Goal: Task Accomplishment & Management: Manage account settings

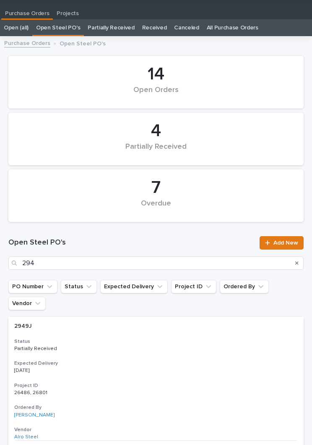
type input "2949"
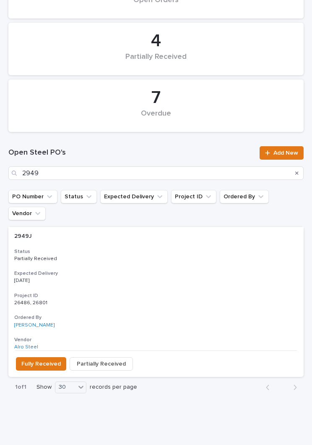
scroll to position [103, 0]
click at [140, 248] on div "2949J 2949J Status Partially Received Expected Delivery [DATE] Project ID 26486…" at bounding box center [156, 288] width 296 height 123
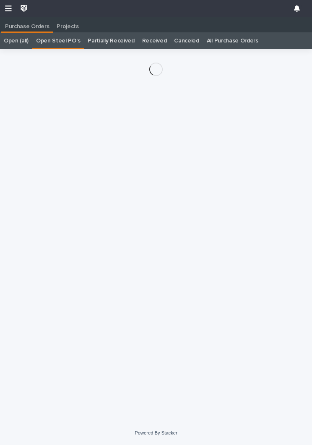
scroll to position [13, 0]
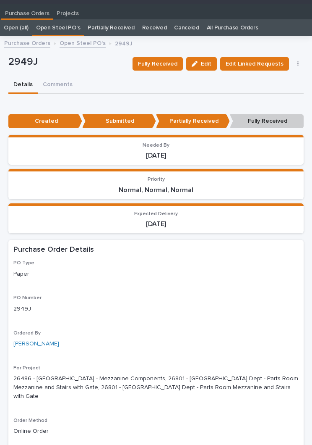
click at [172, 63] on span "Fully Received" at bounding box center [157, 64] width 39 height 10
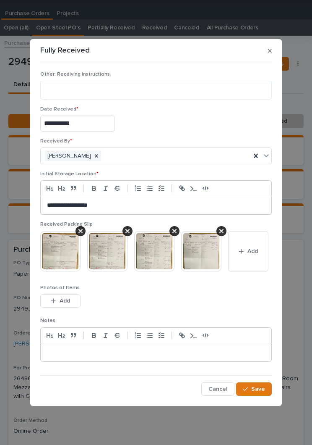
click at [248, 255] on span "Add" at bounding box center [253, 251] width 11 height 8
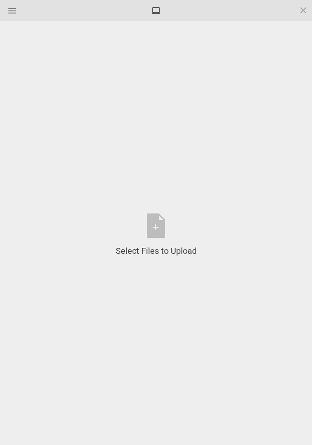
click at [161, 222] on div "Select Files to Upload or Drag and Drop, Copy and Paste Files" at bounding box center [156, 234] width 81 height 43
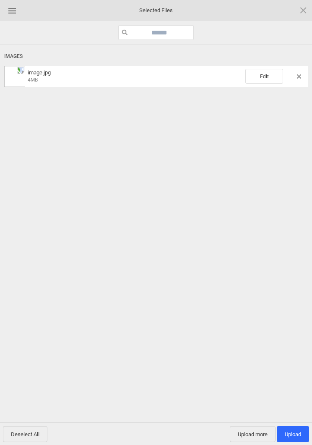
click at [263, 69] on span "Edit" at bounding box center [265, 76] width 38 height 15
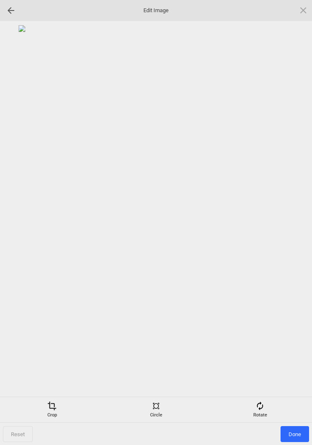
click at [268, 399] on div "Crop Circle Rotate" at bounding box center [156, 409] width 312 height 26
click at [258, 401] on span at bounding box center [260, 405] width 9 height 9
click at [294, 224] on div at bounding box center [293, 222] width 21 height 21
click at [293, 225] on div at bounding box center [293, 222] width 21 height 21
click at [295, 224] on div at bounding box center [293, 222] width 21 height 21
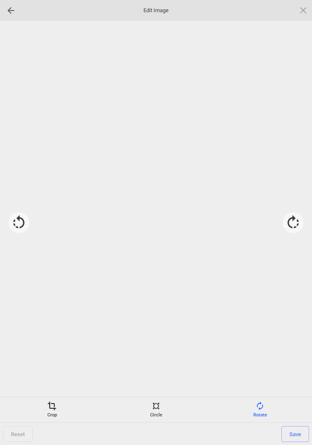
click at [295, 224] on div at bounding box center [293, 222] width 21 height 21
click at [48, 415] on div "Crop" at bounding box center [52, 409] width 100 height 17
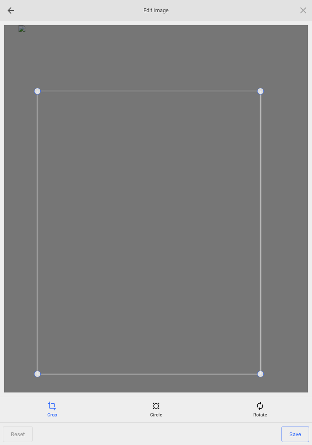
click at [298, 436] on span "Save" at bounding box center [296, 434] width 28 height 16
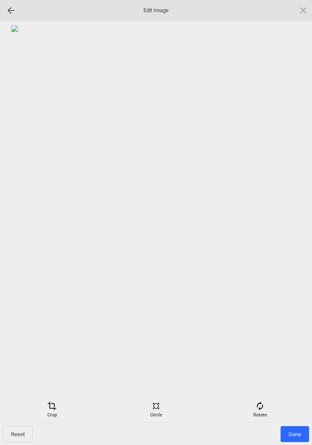
click at [296, 435] on span "Done" at bounding box center [295, 434] width 29 height 16
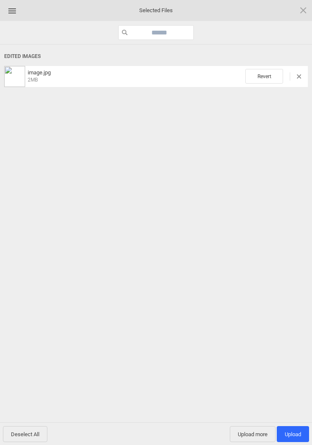
click at [255, 436] on span "Upload more" at bounding box center [253, 434] width 46 height 16
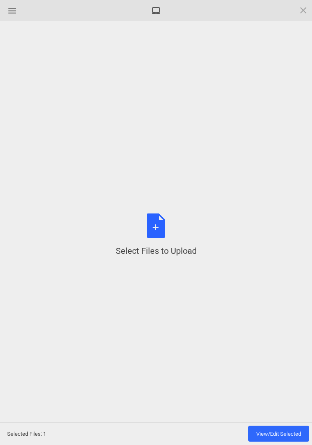
click at [163, 228] on div "Select Files to Upload or Drag and Drop, Copy and Paste Files" at bounding box center [156, 234] width 81 height 43
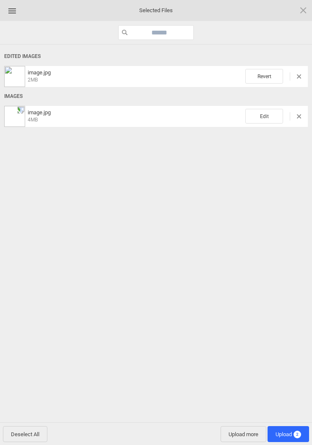
click at [272, 115] on span "Edit" at bounding box center [265, 116] width 38 height 15
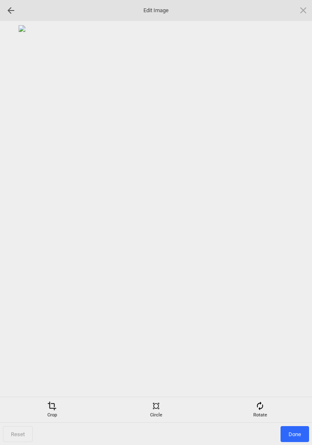
click at [264, 412] on div "Rotate" at bounding box center [260, 409] width 100 height 17
click at [290, 223] on div at bounding box center [293, 222] width 21 height 21
click at [293, 219] on div at bounding box center [293, 222] width 21 height 21
click at [290, 220] on div at bounding box center [293, 222] width 21 height 21
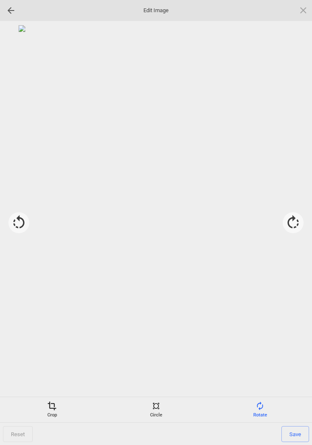
click at [51, 408] on span at bounding box center [51, 405] width 9 height 9
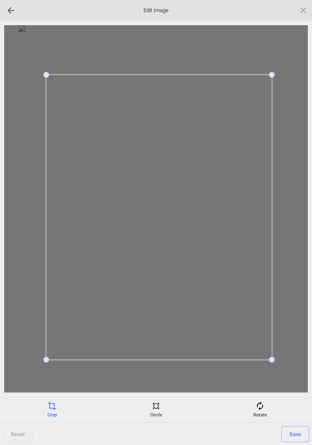
click at [301, 435] on span "Save" at bounding box center [296, 434] width 28 height 16
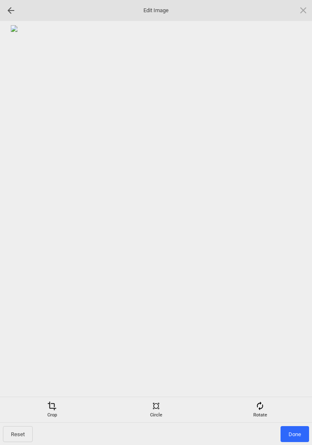
click at [296, 430] on span "Done" at bounding box center [295, 434] width 29 height 16
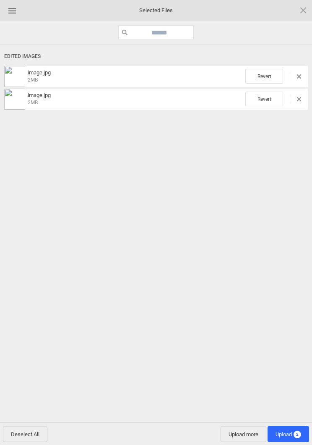
click at [247, 426] on span "Upload more" at bounding box center [244, 434] width 46 height 16
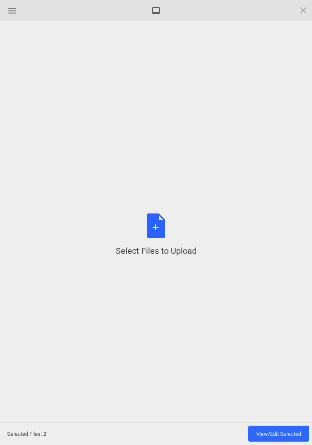
click at [155, 229] on div "Select Files to Upload or Drag and Drop, Copy and Paste Files" at bounding box center [156, 234] width 81 height 43
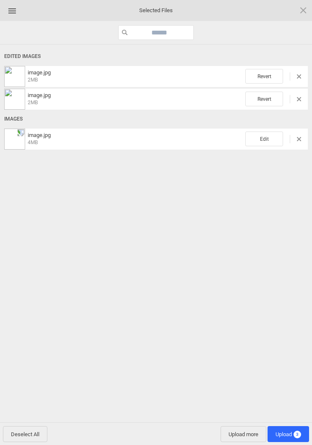
click at [276, 137] on span "Edit" at bounding box center [265, 138] width 38 height 15
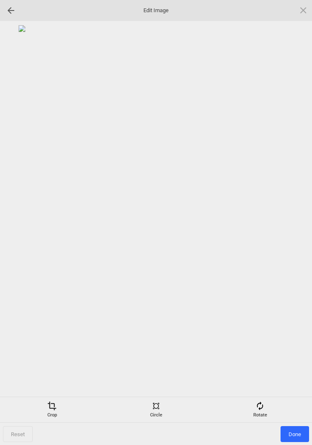
click at [261, 410] on span at bounding box center [260, 405] width 9 height 9
click at [291, 221] on div at bounding box center [293, 222] width 21 height 21
click at [297, 223] on div at bounding box center [293, 222] width 21 height 21
click at [295, 223] on div at bounding box center [293, 222] width 21 height 21
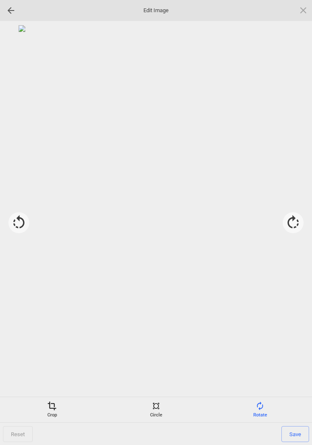
click at [45, 414] on div "Crop" at bounding box center [52, 409] width 100 height 17
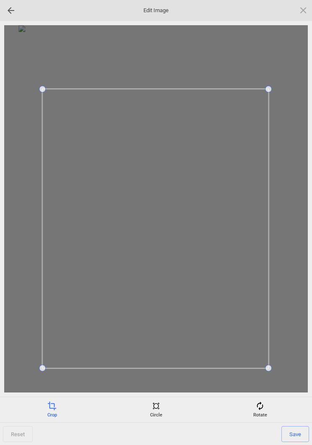
click at [295, 431] on span "Save" at bounding box center [296, 434] width 28 height 16
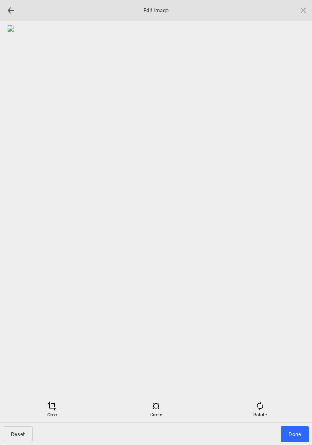
click at [299, 428] on span "Done" at bounding box center [295, 434] width 29 height 16
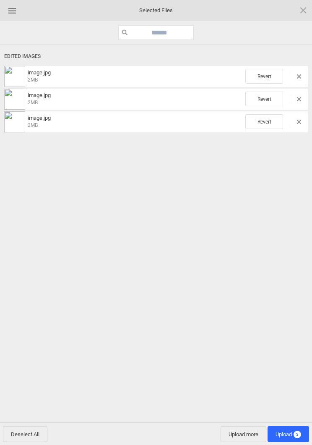
click at [290, 421] on div "Edited Images image.jpg 2MB Revert image.jpg 2MB Revert image.jpg 2MB Revert" at bounding box center [156, 235] width 312 height 380
click at [292, 432] on span "Upload 3" at bounding box center [289, 434] width 26 height 6
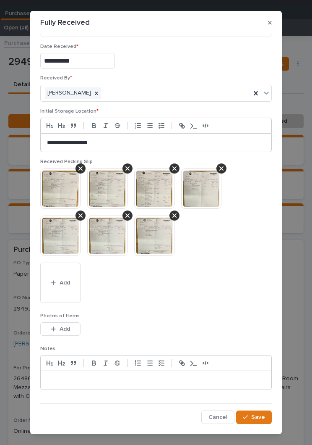
scroll to position [34, 0]
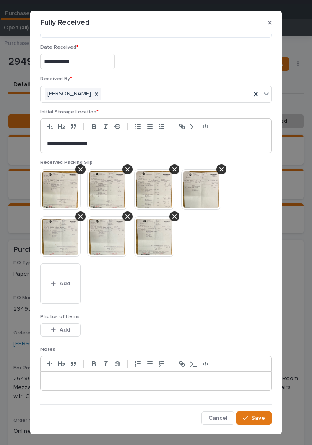
click at [259, 418] on span "Save" at bounding box center [259, 418] width 14 height 8
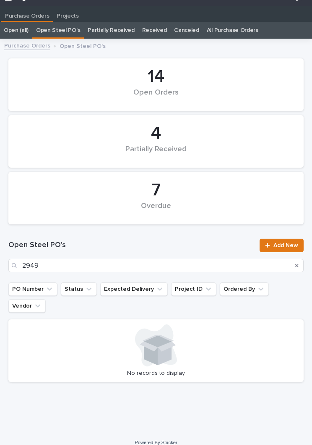
scroll to position [13, 0]
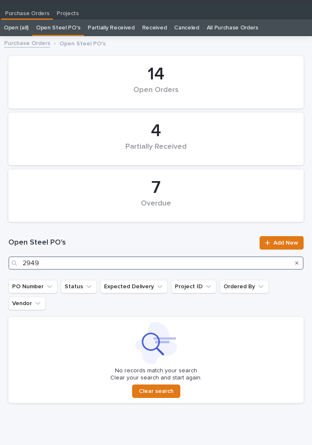
click at [130, 262] on input "2949" at bounding box center [156, 262] width 296 height 13
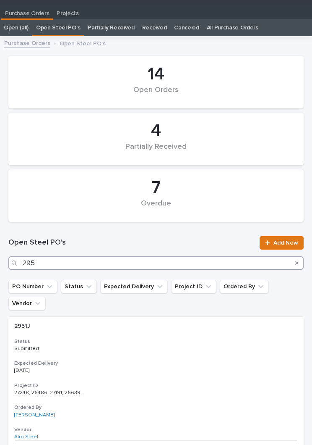
type input "2951"
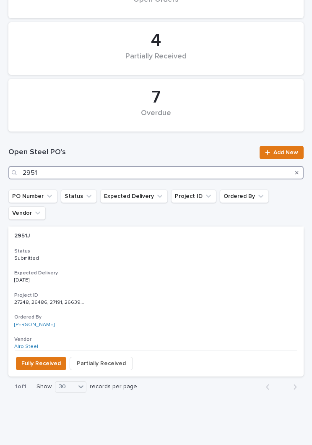
scroll to position [103, 0]
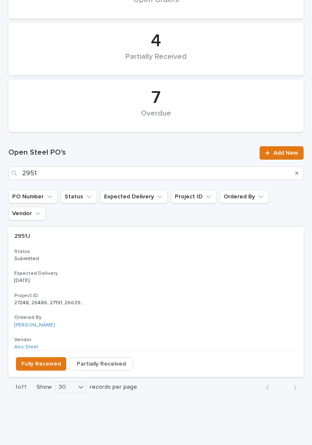
click at [125, 247] on div "2951J 2951J Status Submitted Expected Delivery [DATE] Project ID 27248, 26486, …" at bounding box center [156, 288] width 296 height 123
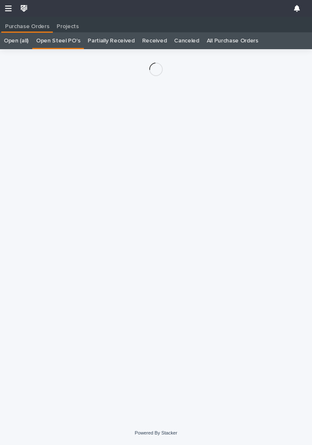
scroll to position [13, 0]
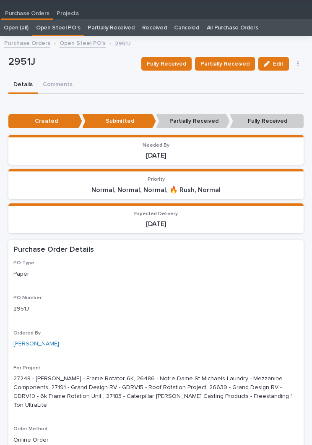
click at [234, 63] on span "Partially Received" at bounding box center [225, 64] width 49 height 10
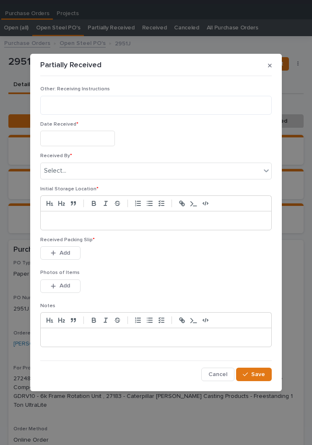
click at [85, 139] on input "text" at bounding box center [77, 139] width 75 height 16
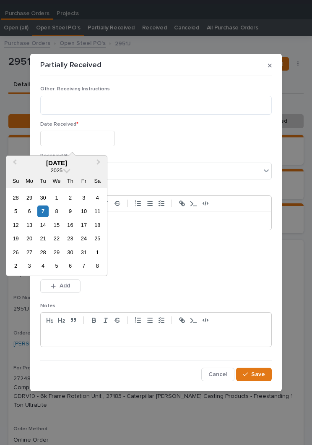
click at [44, 210] on div "7" at bounding box center [42, 210] width 11 height 11
type input "**********"
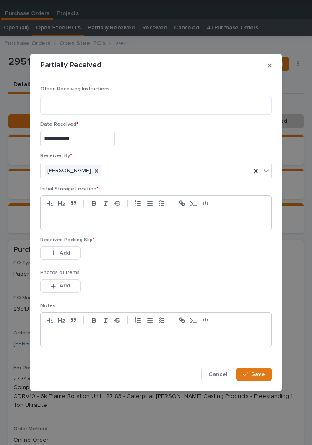
click at [146, 223] on p at bounding box center [156, 220] width 218 height 8
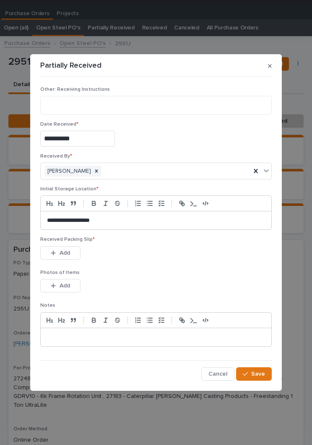
click at [162, 263] on div "Received Packing Slip * This file cannot be opened Download File Add" at bounding box center [156, 252] width 232 height 33
click at [63, 252] on span "Add" at bounding box center [65, 253] width 11 height 8
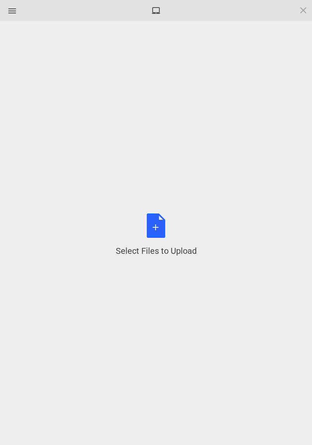
click at [164, 233] on div "Select Files to Upload or Drag and Drop, Copy and Paste Files" at bounding box center [156, 234] width 81 height 43
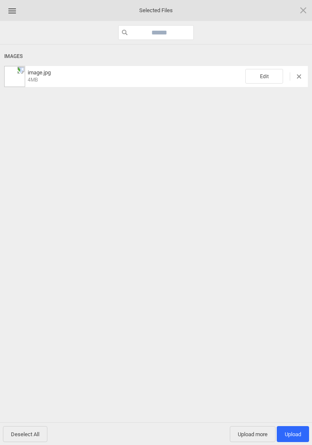
click at [268, 77] on span "Edit" at bounding box center [265, 76] width 38 height 15
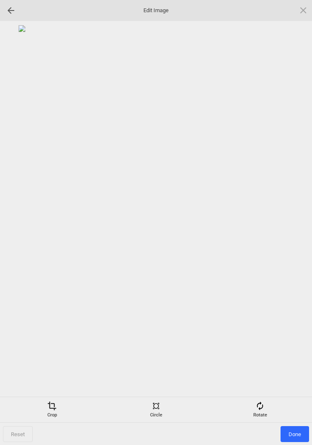
click at [267, 407] on div "Rotate" at bounding box center [260, 409] width 100 height 17
click at [291, 224] on div at bounding box center [293, 222] width 21 height 21
click at [290, 221] on div at bounding box center [293, 222] width 21 height 21
click at [292, 226] on div at bounding box center [293, 222] width 21 height 21
click at [296, 225] on div at bounding box center [293, 222] width 21 height 21
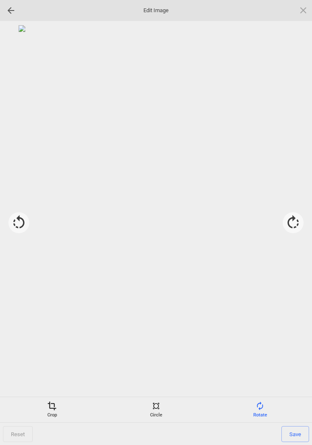
click at [49, 407] on span at bounding box center [51, 405] width 9 height 9
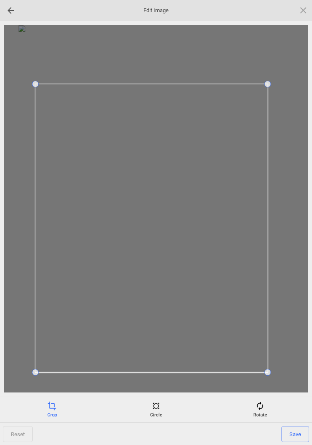
click at [297, 431] on span "Save" at bounding box center [296, 434] width 28 height 16
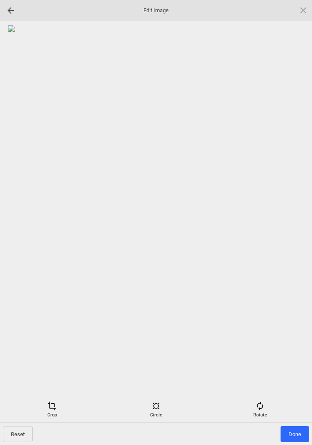
click at [297, 435] on span "Done" at bounding box center [295, 434] width 29 height 16
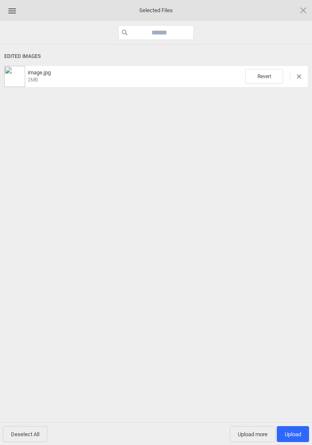
click at [250, 435] on span "Upload more" at bounding box center [253, 434] width 46 height 16
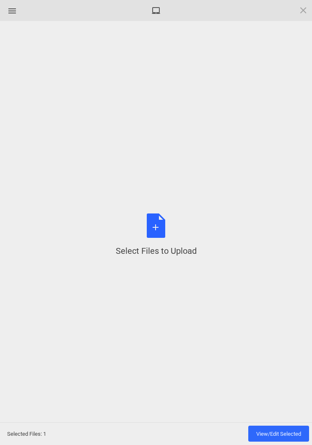
click at [154, 227] on div "Select Files to Upload or Drag and Drop, Copy and Paste Files" at bounding box center [156, 234] width 81 height 43
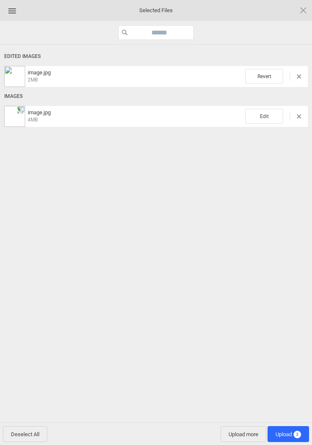
click at [265, 109] on span "Edit" at bounding box center [265, 116] width 38 height 15
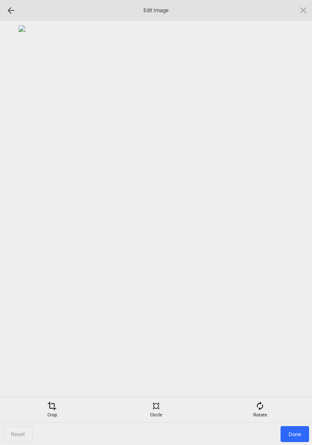
click at [268, 411] on div "Rotate" at bounding box center [260, 409] width 100 height 17
click at [293, 223] on div at bounding box center [293, 222] width 21 height 21
click at [294, 218] on div at bounding box center [293, 222] width 21 height 21
click at [296, 213] on div at bounding box center [293, 222] width 21 height 21
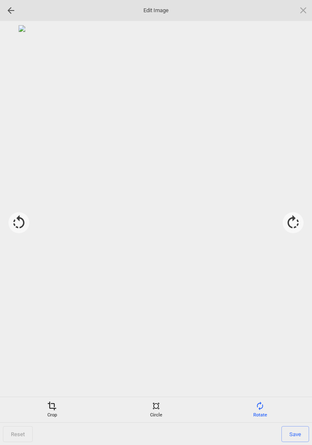
click at [47, 407] on div "Crop" at bounding box center [52, 409] width 100 height 17
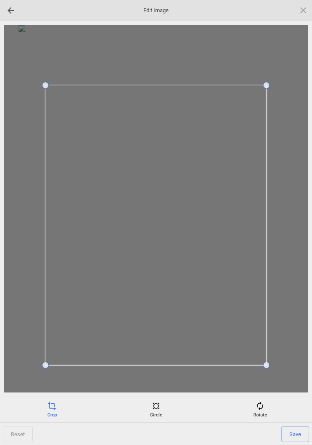
click at [294, 428] on span "Save" at bounding box center [296, 434] width 28 height 16
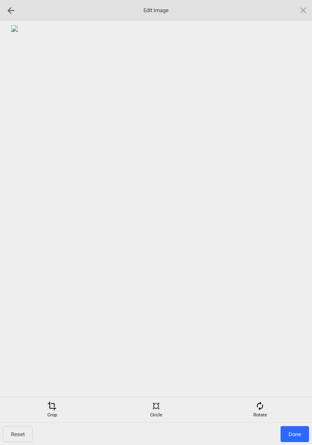
click at [299, 435] on span "Done" at bounding box center [295, 434] width 29 height 16
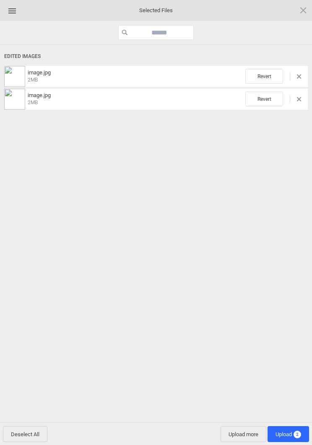
click at [292, 431] on span "Upload 2" at bounding box center [289, 434] width 26 height 6
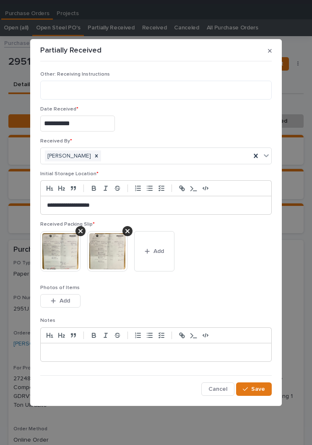
click at [261, 386] on span "Save" at bounding box center [259, 389] width 14 height 8
